Goal: Navigation & Orientation: Find specific page/section

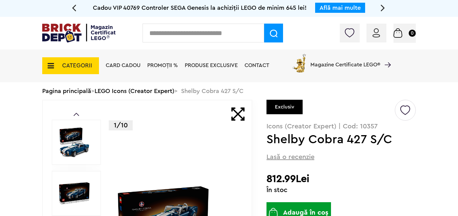
click at [121, 83] on div "CATEGORII Jucării LEGO Card Cadou LEGO Animal Crossing Nou Architecture Nou Art…" at bounding box center [228, 66] width 373 height 33
click at [178, 66] on span "PROMOȚII %" at bounding box center [162, 65] width 31 height 5
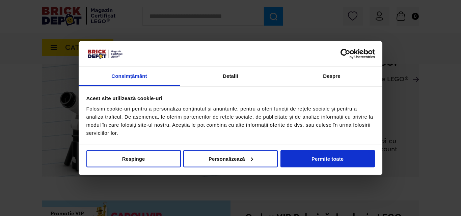
click at [457, 138] on div at bounding box center [230, 108] width 461 height 216
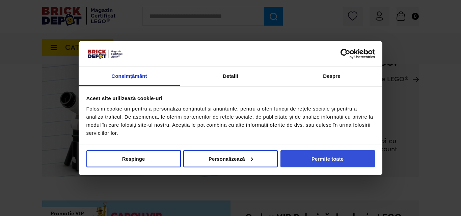
click at [333, 151] on button "Permite toate" at bounding box center [328, 158] width 95 height 17
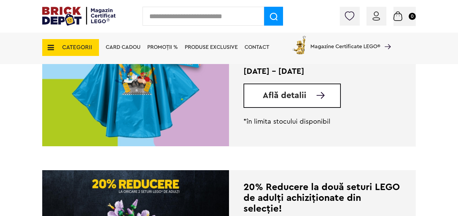
scroll to position [568, 0]
